Goal: Navigation & Orientation: Understand site structure

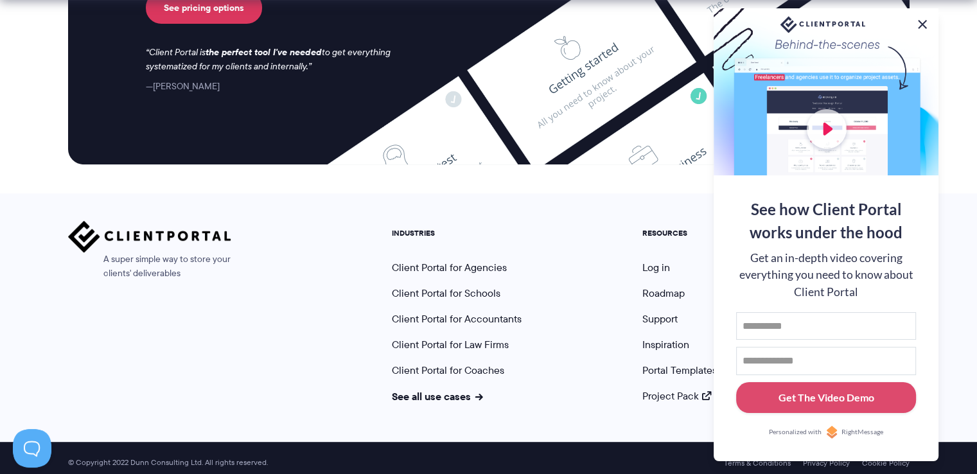
click at [920, 24] on button at bounding box center [921, 24] width 15 height 15
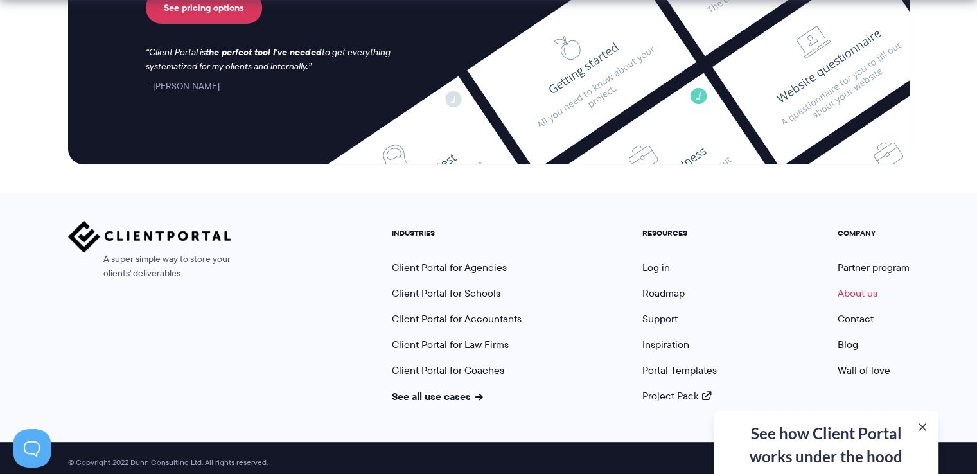
click at [857, 286] on link "About us" at bounding box center [857, 293] width 40 height 15
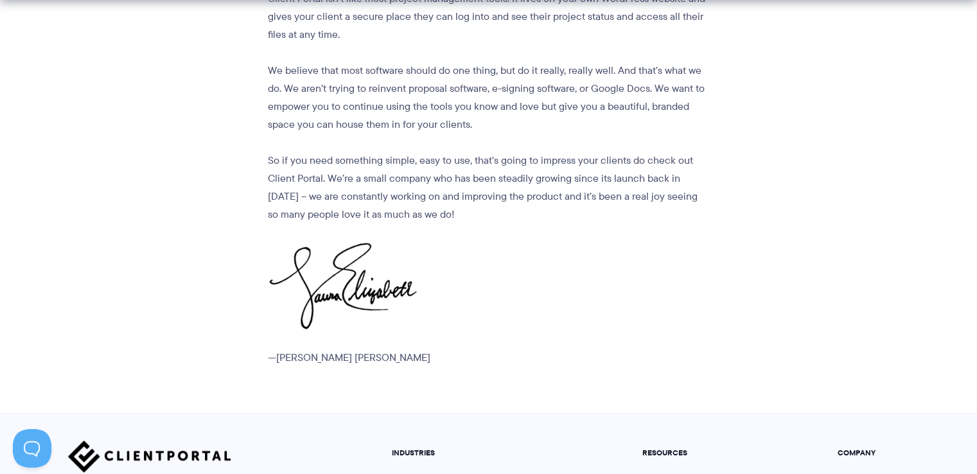
scroll to position [1723, 0]
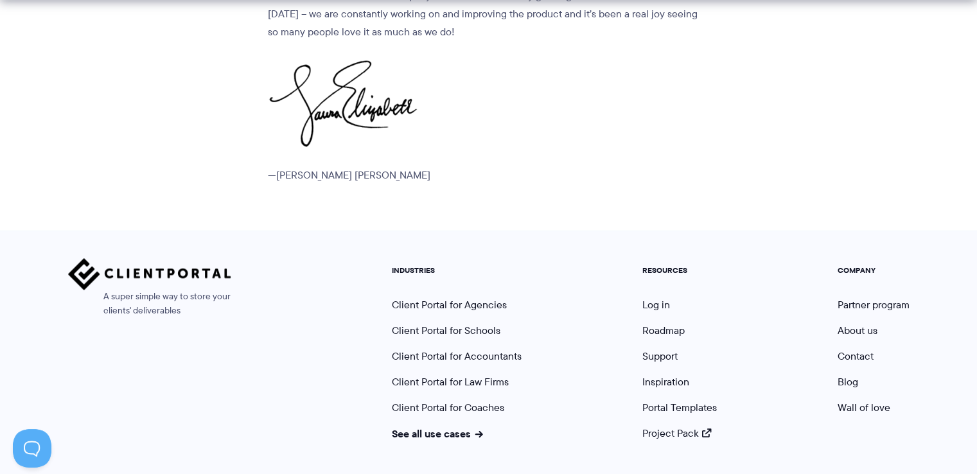
drag, startPoint x: 199, startPoint y: 450, endPoint x: 128, endPoint y: 450, distance: 71.3
